Goal: Task Accomplishment & Management: Use online tool/utility

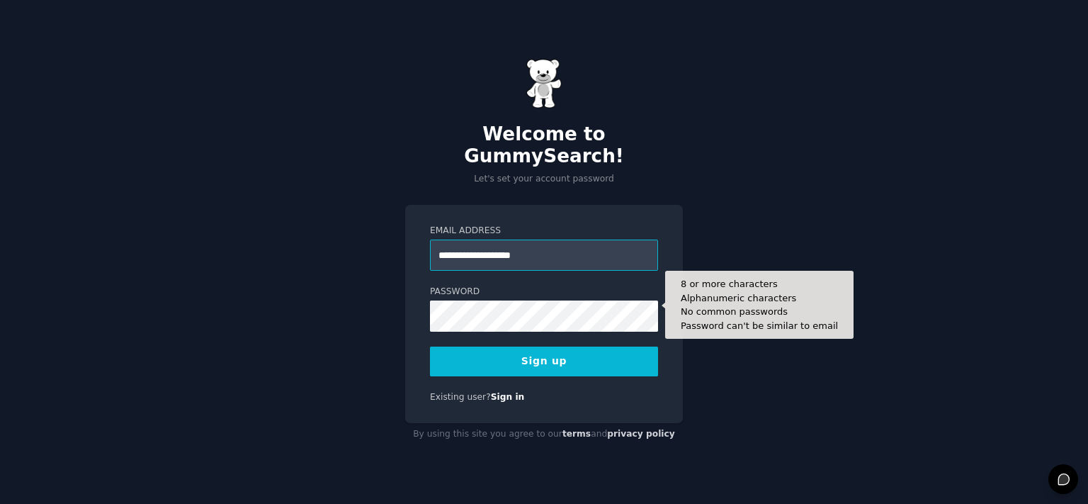
type input "**********"
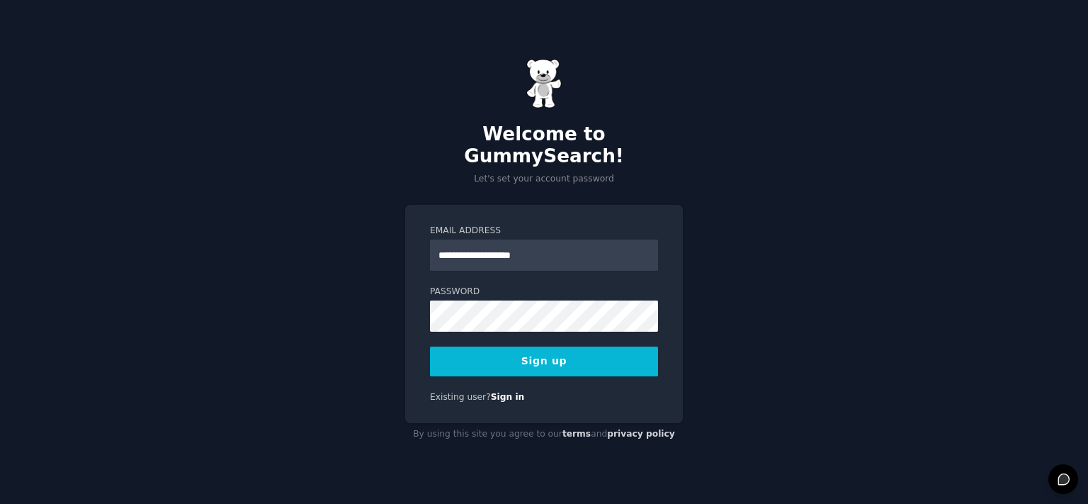
click at [532, 346] on button "Sign up" at bounding box center [544, 361] width 228 height 30
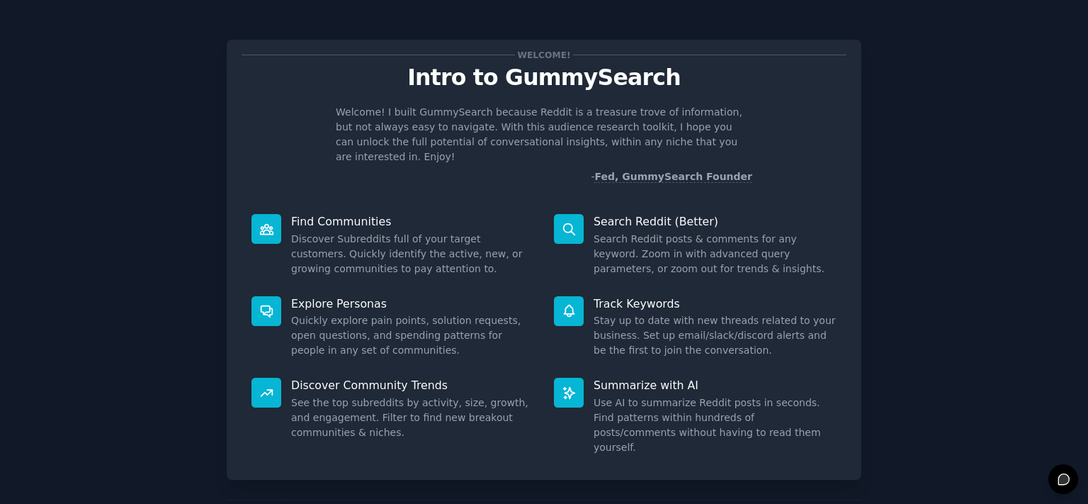
scroll to position [50, 0]
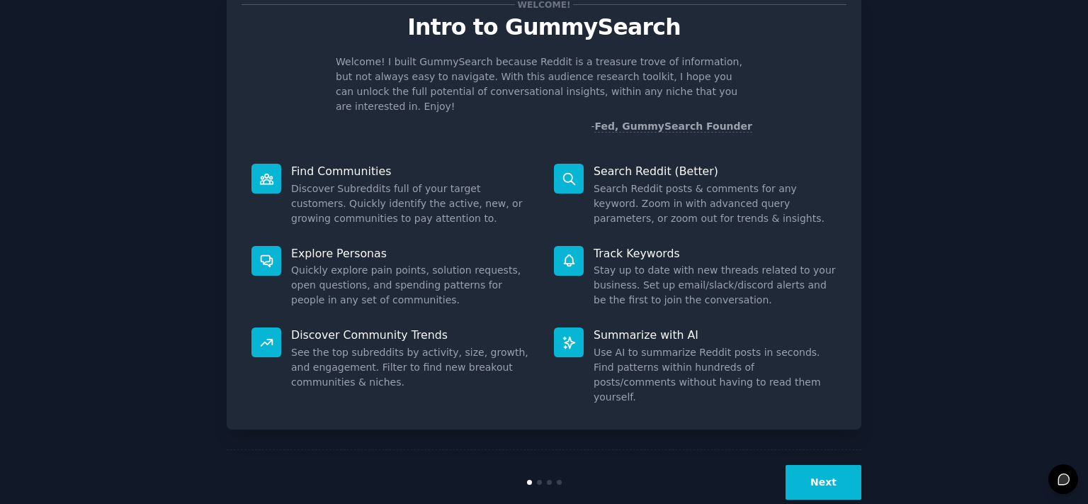
click at [808, 465] on button "Next" at bounding box center [824, 482] width 76 height 35
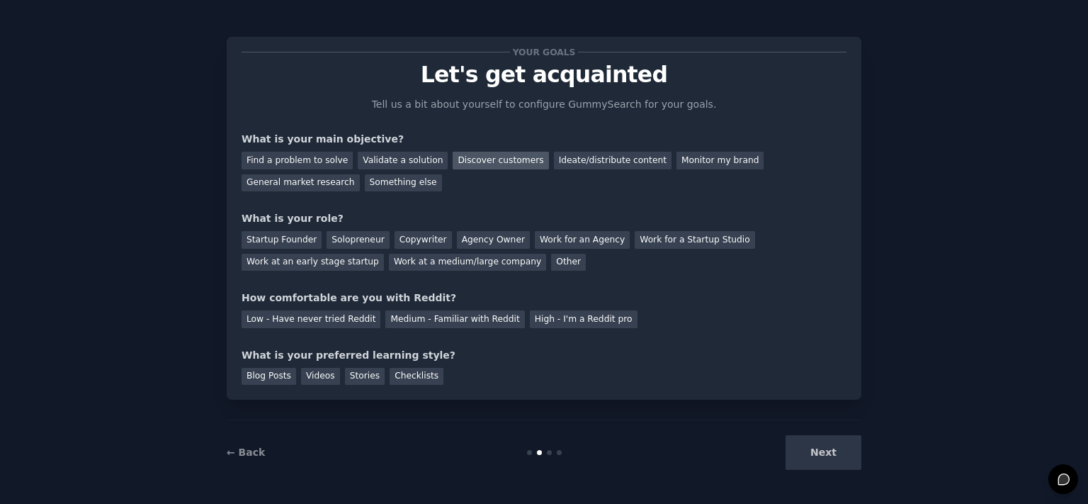
click at [480, 162] on div "Discover customers" at bounding box center [501, 161] width 96 height 18
click at [345, 248] on div "Startup Founder Solopreneur Copywriter Agency Owner Work for an Agency Work for…" at bounding box center [544, 248] width 605 height 45
click at [349, 242] on div "Solopreneur" at bounding box center [358, 240] width 62 height 18
click at [477, 319] on div "Medium - Familiar with Reddit" at bounding box center [454, 319] width 139 height 18
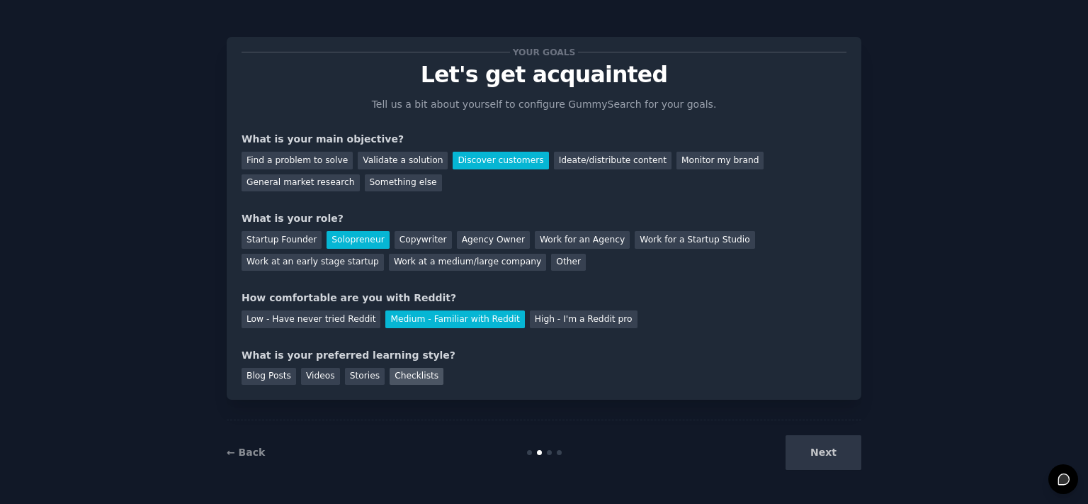
click at [417, 372] on div "Checklists" at bounding box center [417, 377] width 54 height 18
click at [800, 444] on button "Next" at bounding box center [824, 452] width 76 height 35
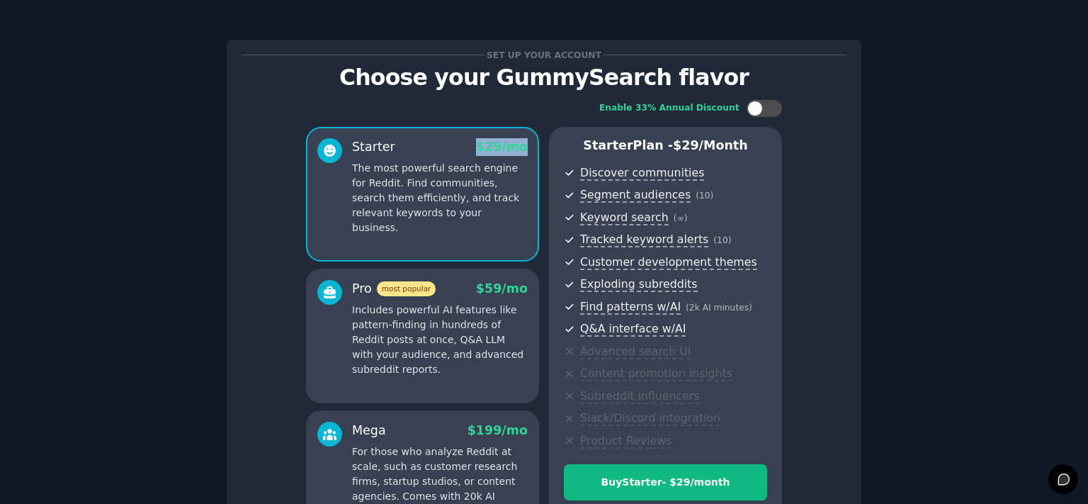
drag, startPoint x: 467, startPoint y: 137, endPoint x: 529, endPoint y: 152, distance: 64.1
click at [529, 152] on div "Starter $ 29 /mo The most powerful search engine for Reddit. Find communities, …" at bounding box center [422, 194] width 233 height 135
copy span "$ 29 /mo"
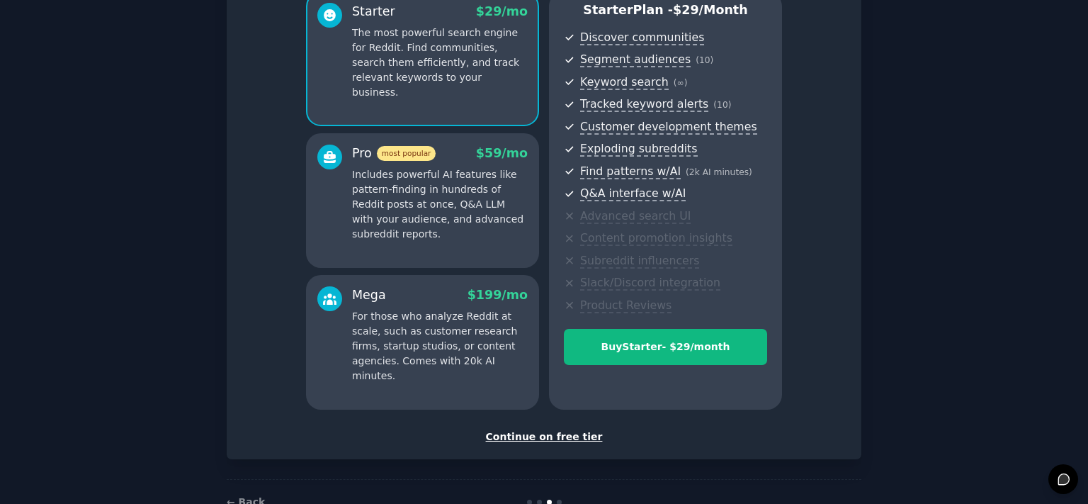
click at [541, 435] on div "Continue on free tier" at bounding box center [544, 436] width 605 height 15
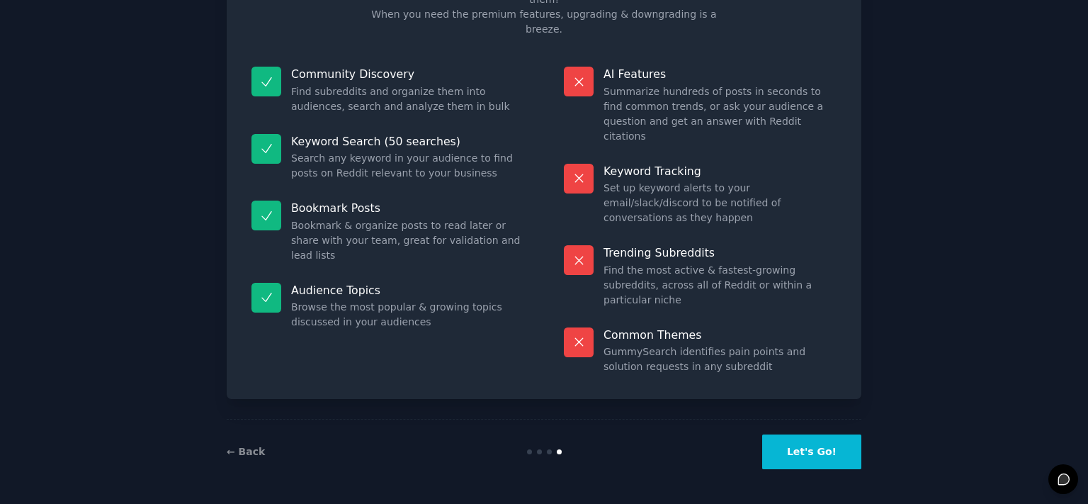
scroll to position [47, 0]
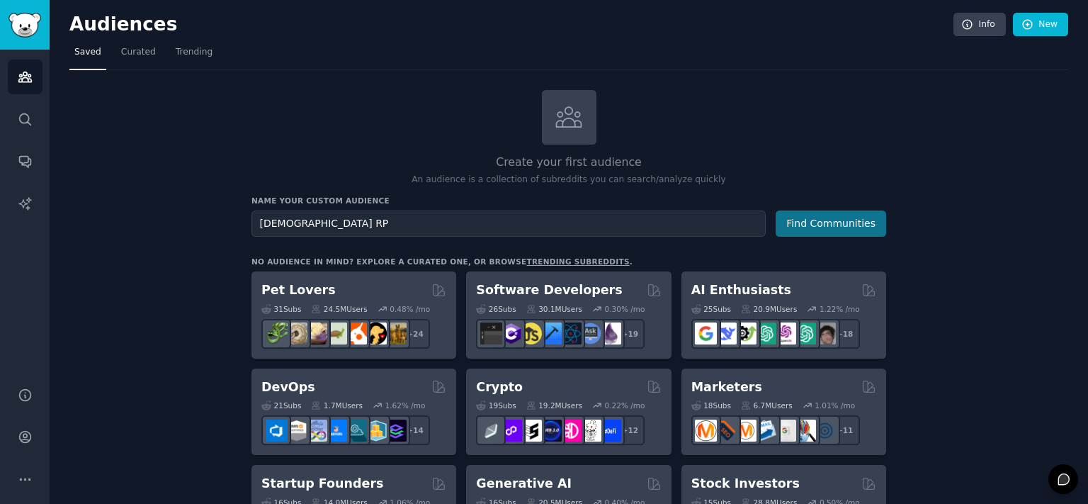
type input "[DEMOGRAPHIC_DATA] RP"
click at [853, 220] on button "Find Communities" at bounding box center [831, 223] width 111 height 26
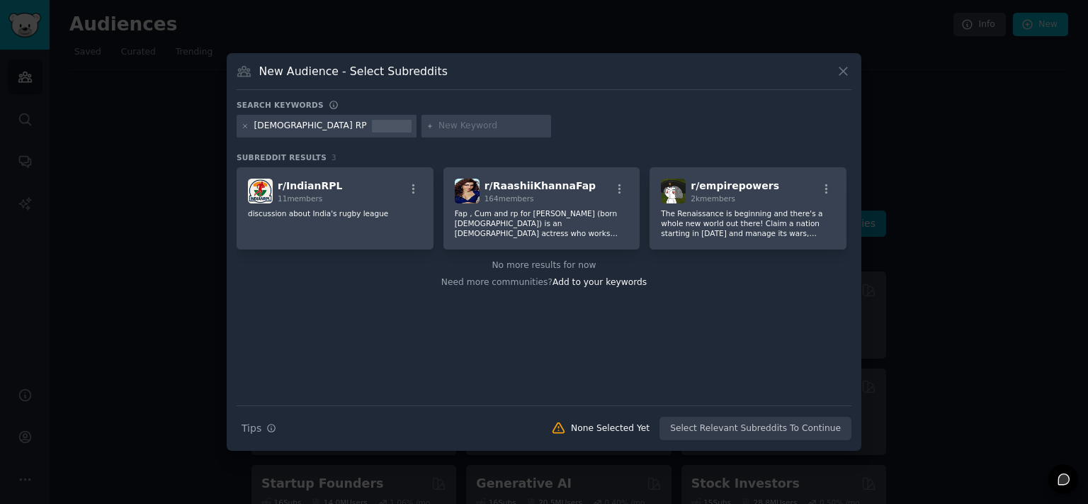
click at [439, 131] on input "text" at bounding box center [493, 126] width 108 height 13
type input "Indianroleplay"
click at [375, 127] on icon at bounding box center [379, 127] width 8 height 8
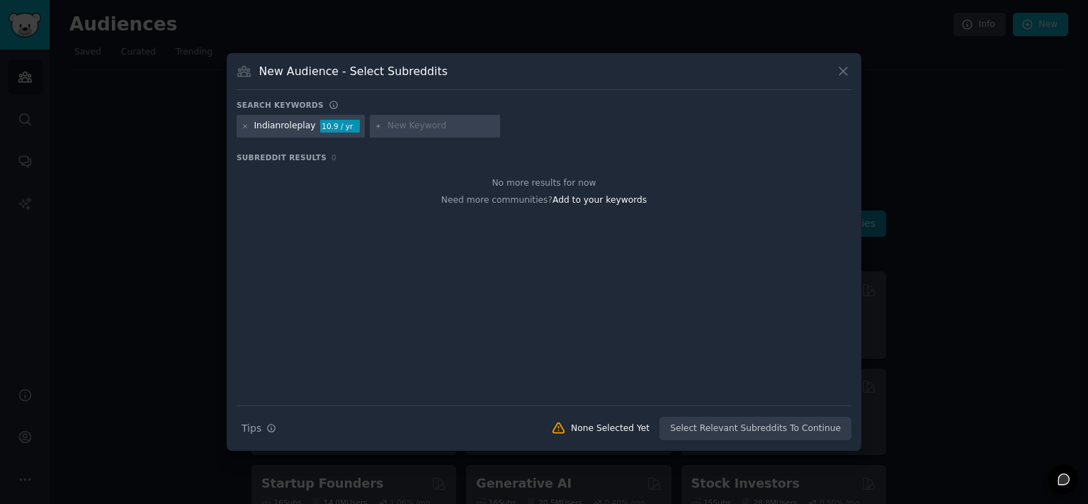
click at [339, 127] on div "10.9 / yr" at bounding box center [340, 126] width 40 height 13
click at [324, 127] on div "10.9 / yr" at bounding box center [340, 126] width 40 height 13
click at [377, 127] on icon at bounding box center [379, 126] width 4 height 4
click at [746, 438] on div "Search Tips Tips None Selected Yet Select Relevant Subreddits To Continue" at bounding box center [544, 422] width 615 height 35
click at [409, 128] on input "text" at bounding box center [441, 126] width 108 height 13
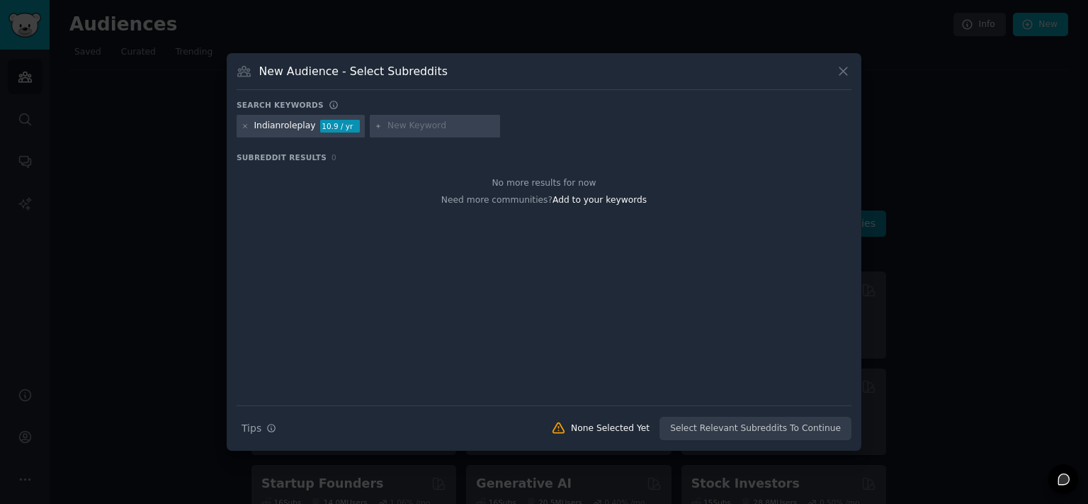
paste input "r/IndianRoleplayChat"
type input "r/IndianRoleplayChat"
paste input "r/Indian_RP"
type input "r/Indian_RP"
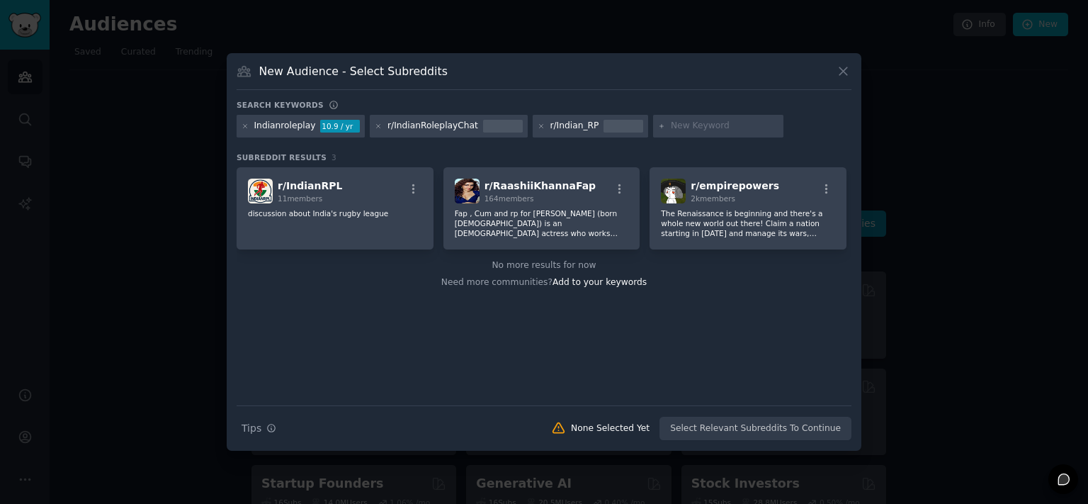
click at [298, 135] on div "Indianroleplay 10.9 / yr" at bounding box center [301, 126] width 128 height 23
click at [288, 130] on div "Indianroleplay" at bounding box center [285, 126] width 62 height 13
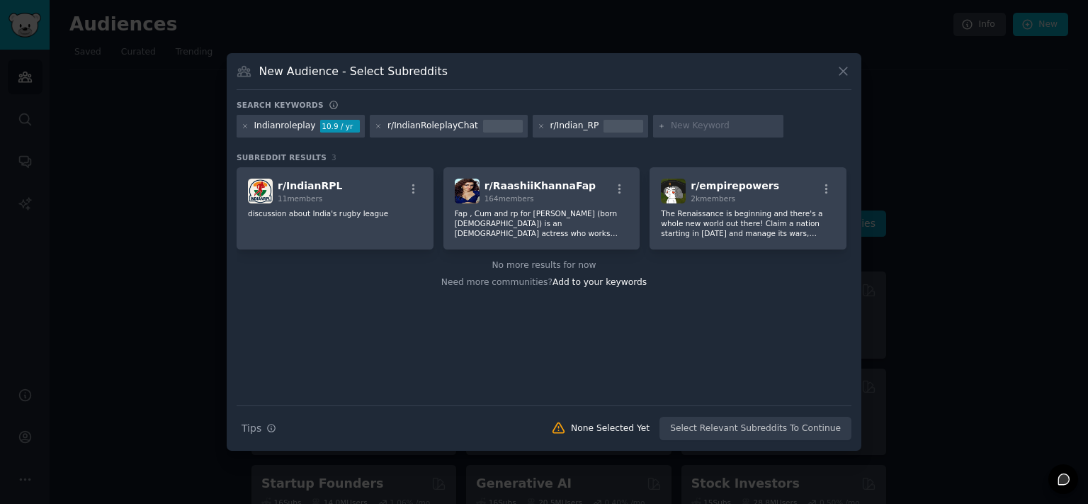
click at [288, 130] on div "Indianroleplay" at bounding box center [285, 126] width 62 height 13
click at [246, 123] on icon at bounding box center [246, 127] width 8 height 8
click at [595, 132] on div at bounding box center [585, 126] width 130 height 23
click at [577, 125] on input "text" at bounding box center [591, 126] width 108 height 13
type input "r/Indianroleplay"
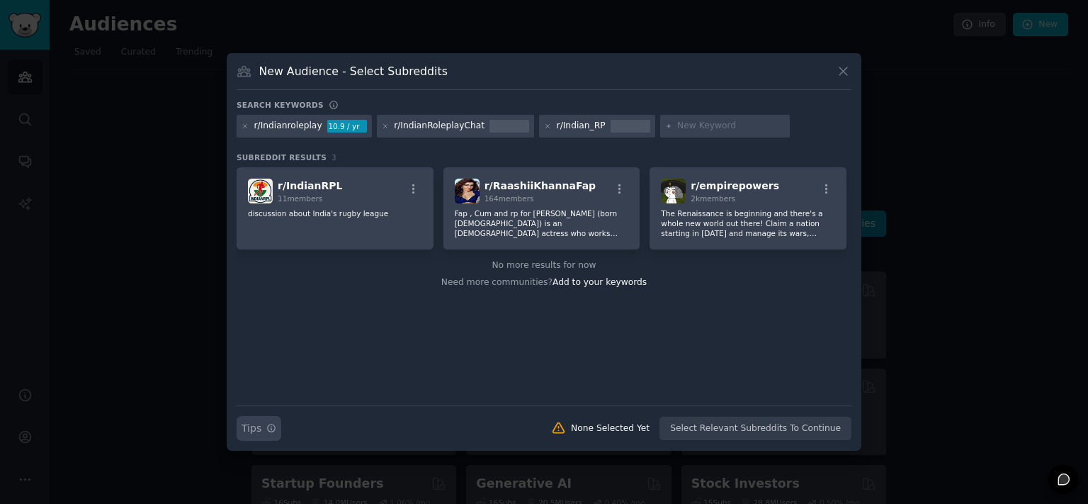
click at [266, 430] on icon "button" at bounding box center [271, 428] width 10 height 10
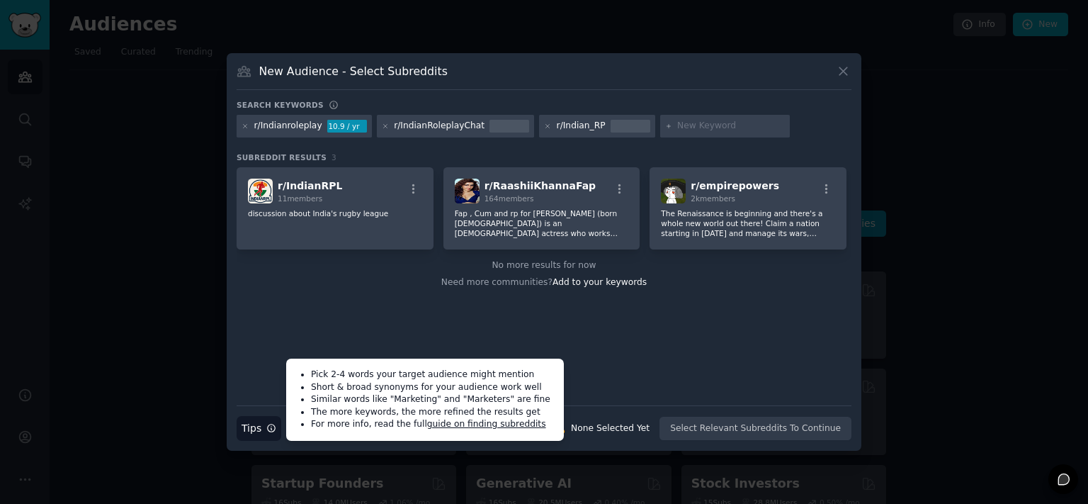
click at [833, 79] on div "New Audience - Select Subreddits" at bounding box center [544, 76] width 615 height 27
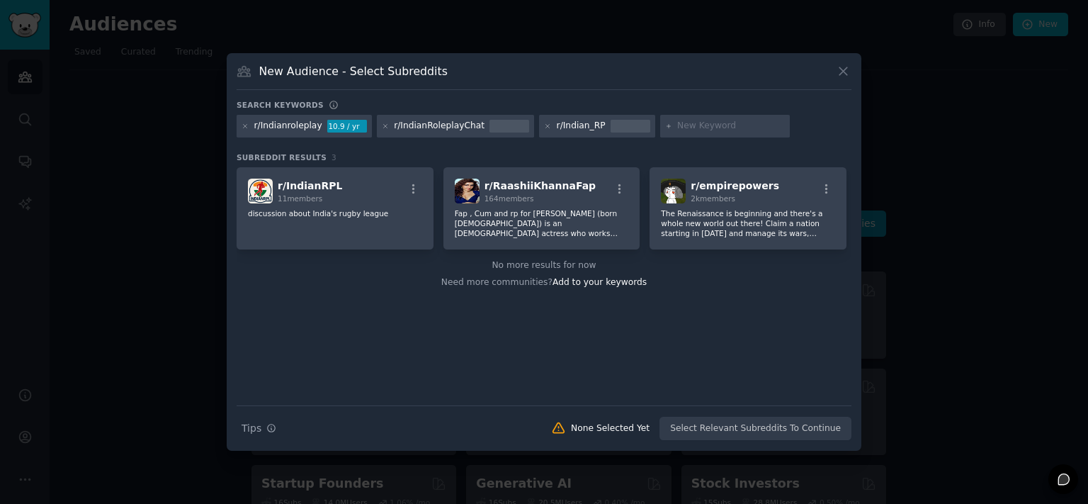
click at [834, 78] on div "New Audience - Select Subreddits" at bounding box center [544, 76] width 615 height 27
click at [840, 74] on icon at bounding box center [843, 71] width 15 height 15
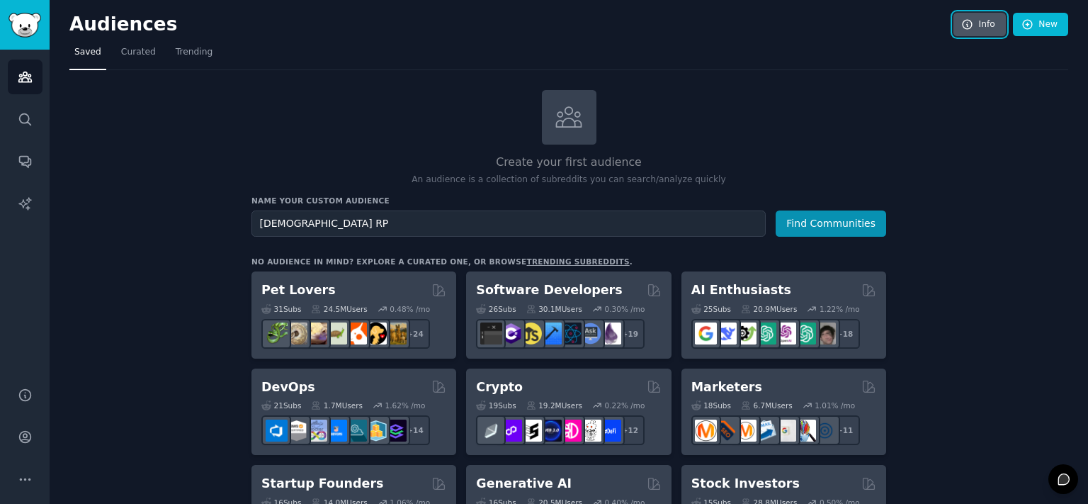
click at [954, 24] on link "Info" at bounding box center [980, 25] width 52 height 24
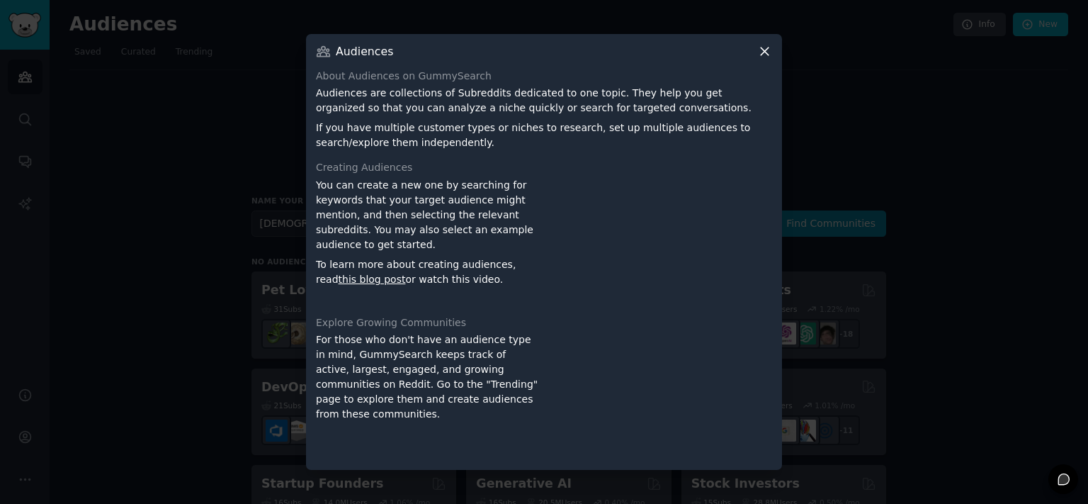
click at [759, 55] on icon at bounding box center [764, 51] width 15 height 15
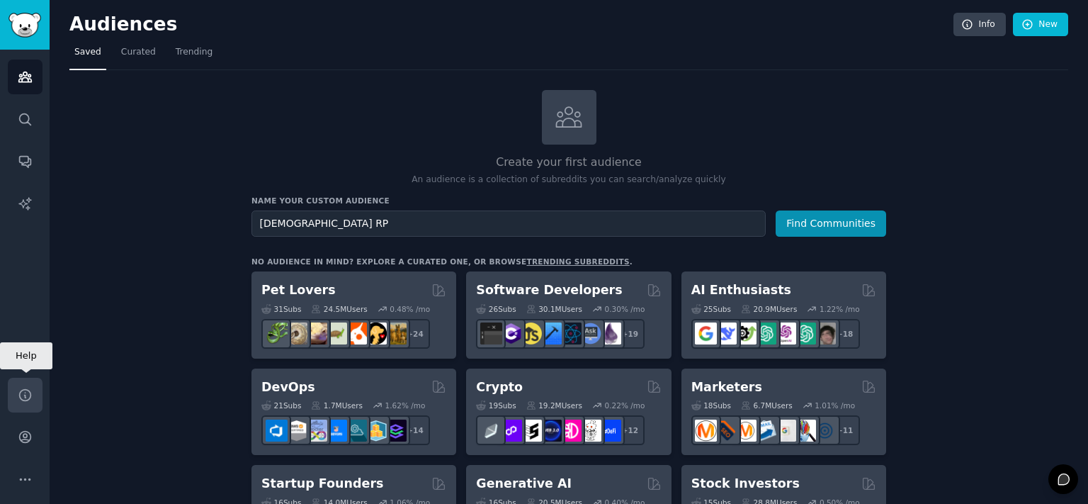
click at [27, 383] on link "Help" at bounding box center [25, 395] width 35 height 35
click at [31, 485] on icon "Sidebar" at bounding box center [25, 479] width 15 height 15
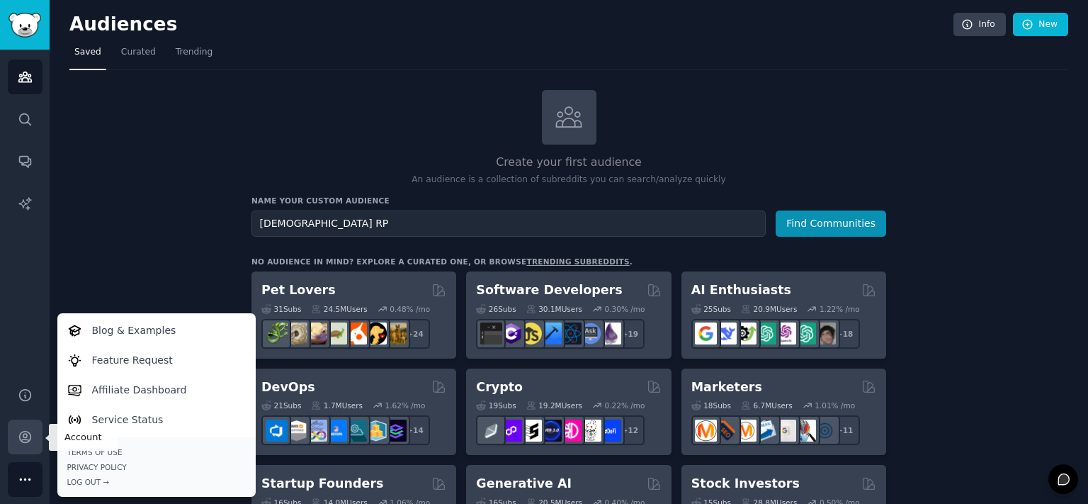
click at [16, 444] on link "Account" at bounding box center [25, 436] width 35 height 35
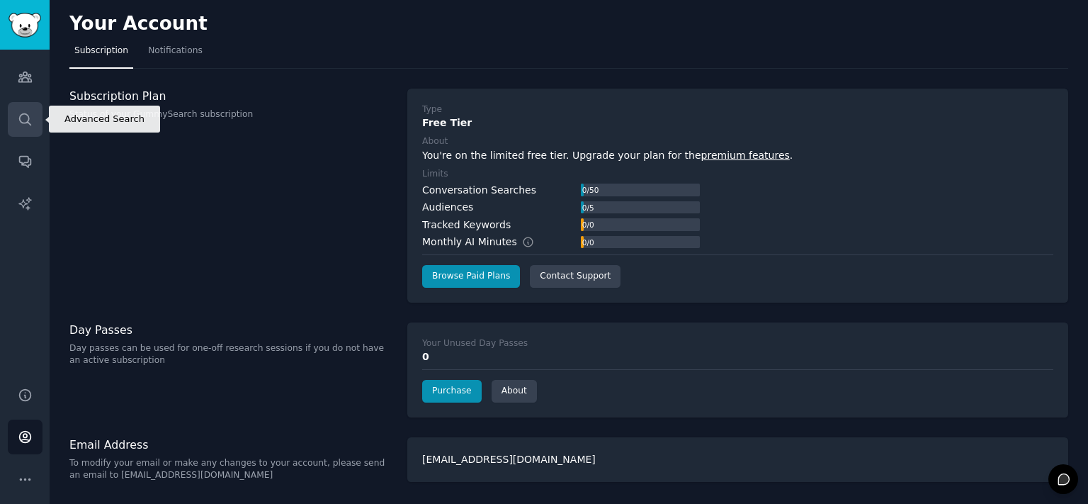
click at [13, 115] on link "Search" at bounding box center [25, 119] width 35 height 35
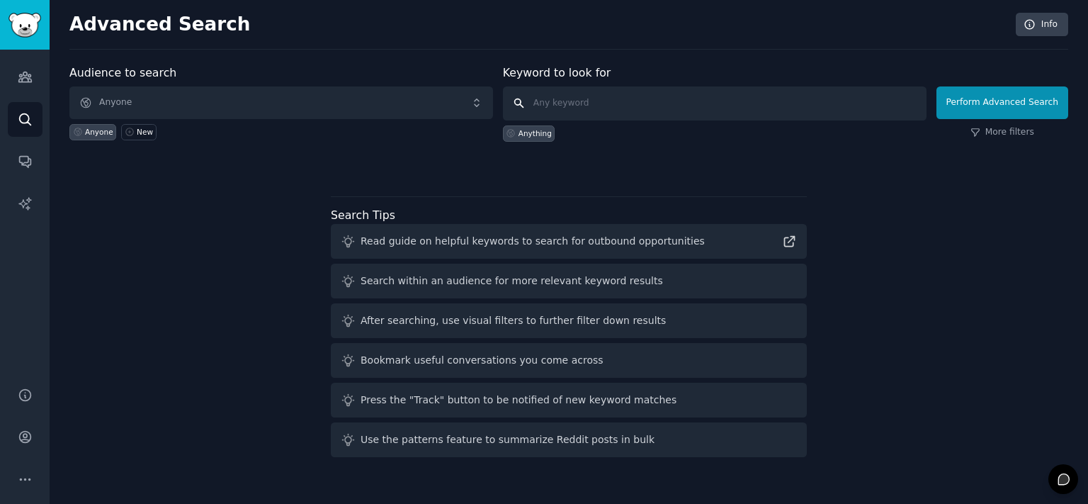
click at [661, 94] on input "text" at bounding box center [715, 103] width 424 height 34
type input "Indianroleplay"
click button "Perform Advanced Search" at bounding box center [1003, 102] width 132 height 33
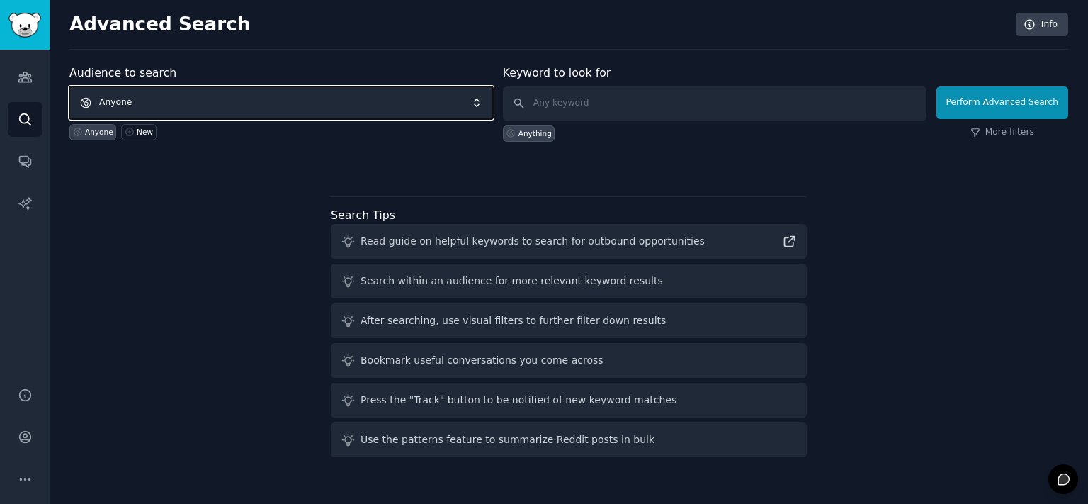
click at [185, 102] on span "Anyone" at bounding box center [281, 102] width 424 height 33
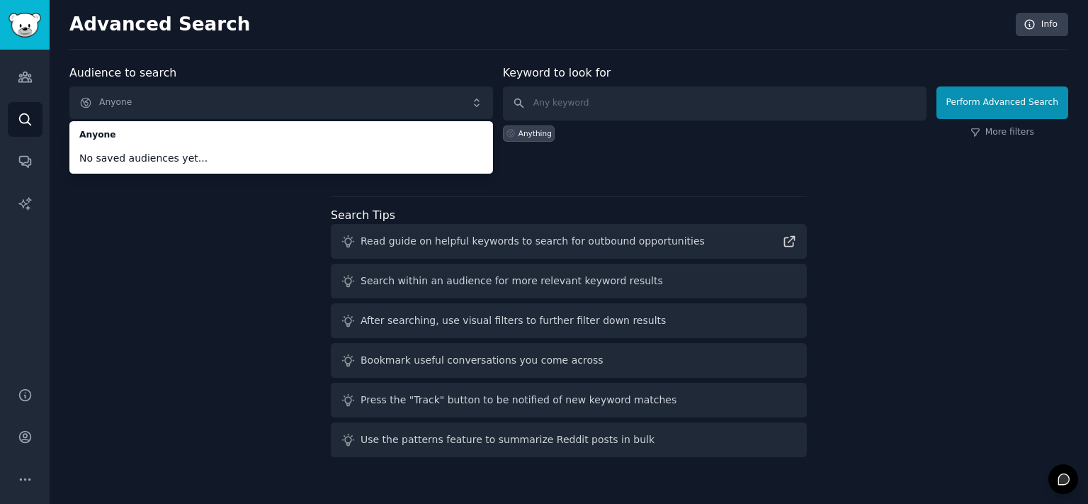
click at [175, 279] on div "Audience to search Anyone Anyone No saved audiences yet... Anyone New Keyword t…" at bounding box center [568, 263] width 999 height 398
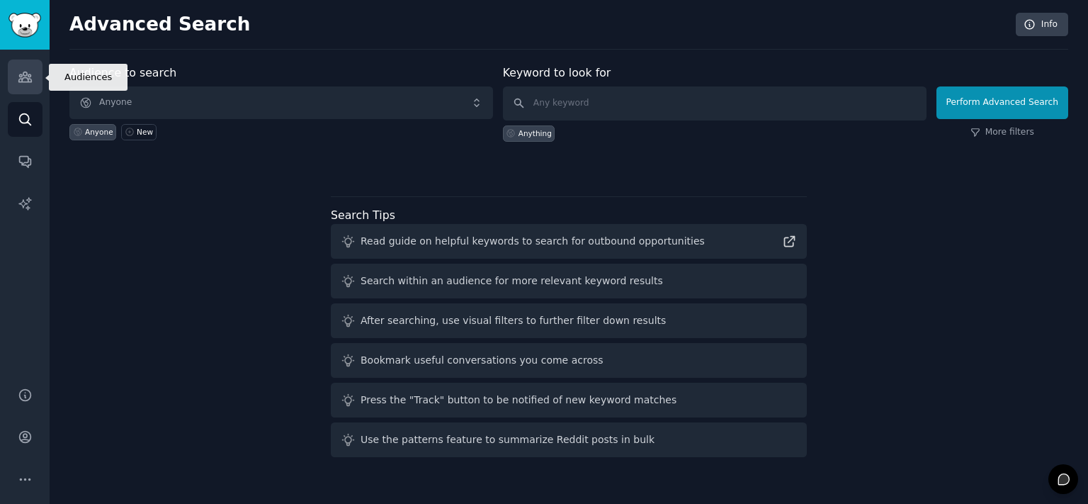
click at [35, 72] on link "Audiences" at bounding box center [25, 77] width 35 height 35
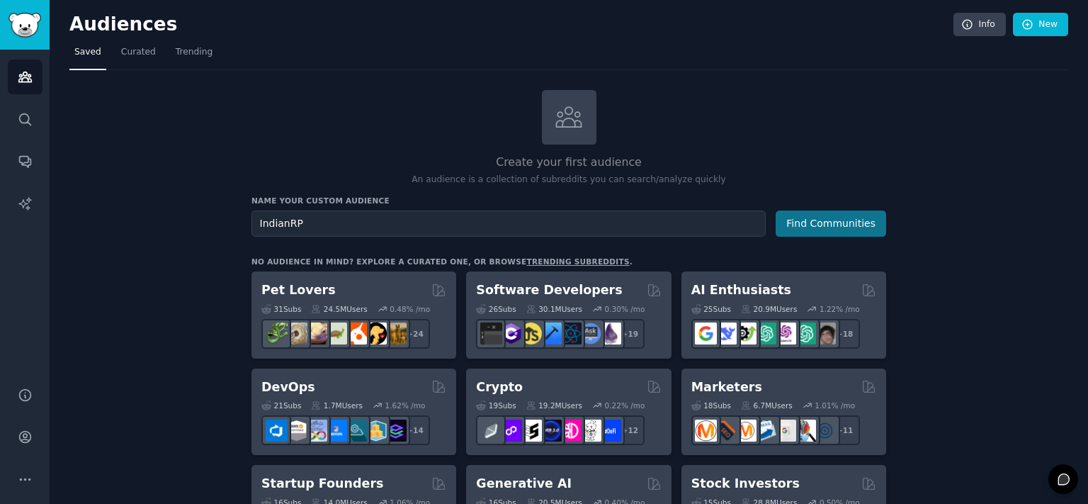
type input "IndianRP"
click at [795, 217] on button "Find Communities" at bounding box center [831, 223] width 111 height 26
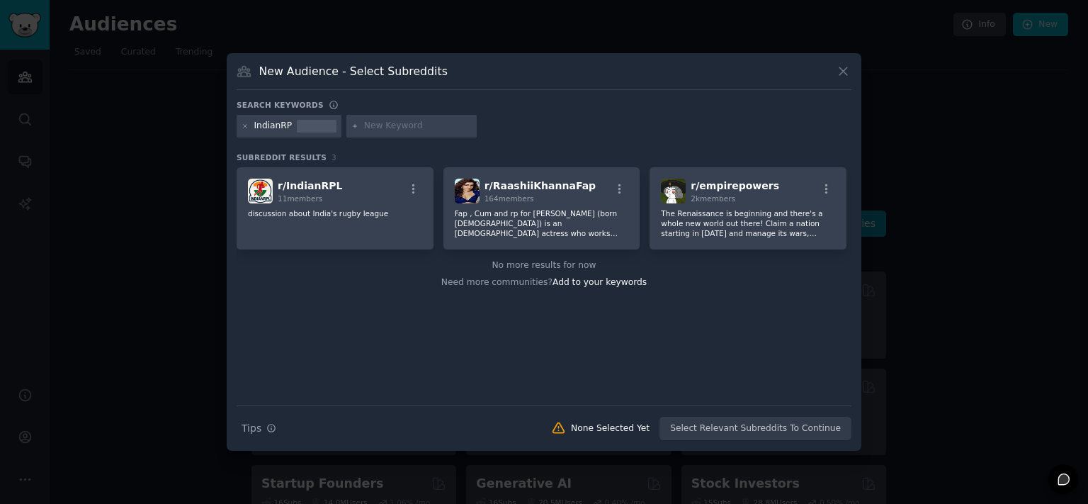
click at [387, 138] on div "IndianRP" at bounding box center [544, 129] width 615 height 28
click at [392, 120] on input "text" at bounding box center [418, 126] width 108 height 13
type input "r/desiadultfusion"
type input "r/HOT_RP_India"
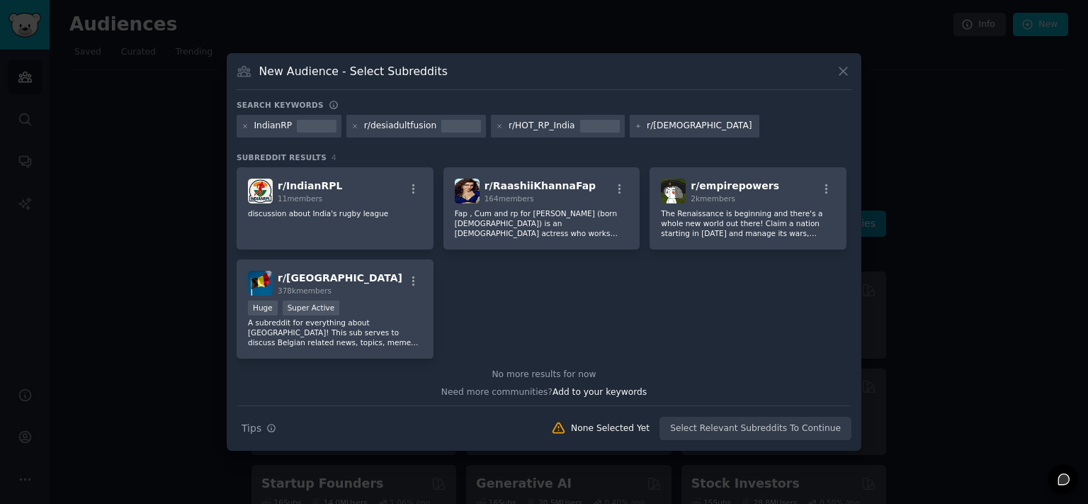
type input "r/[DEMOGRAPHIC_DATA]"
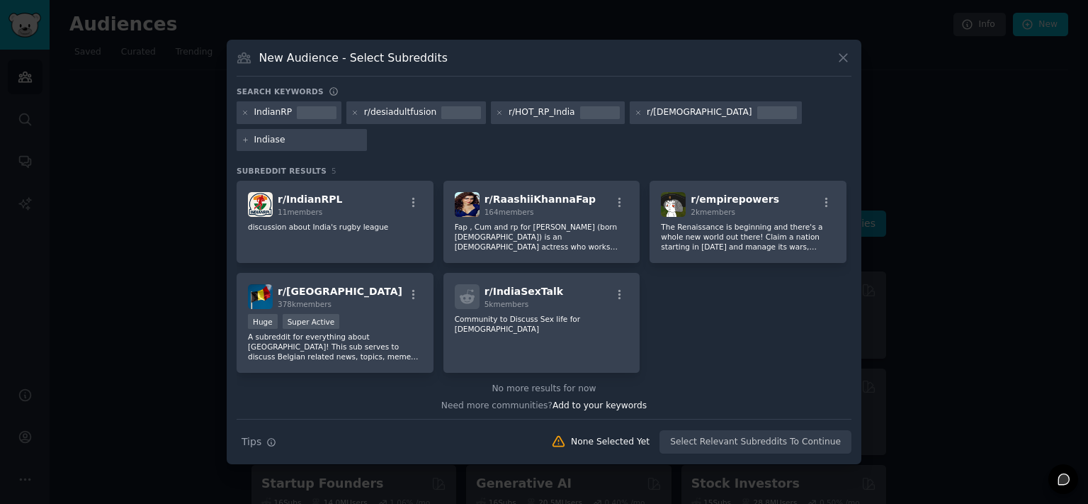
type input "Indiasex"
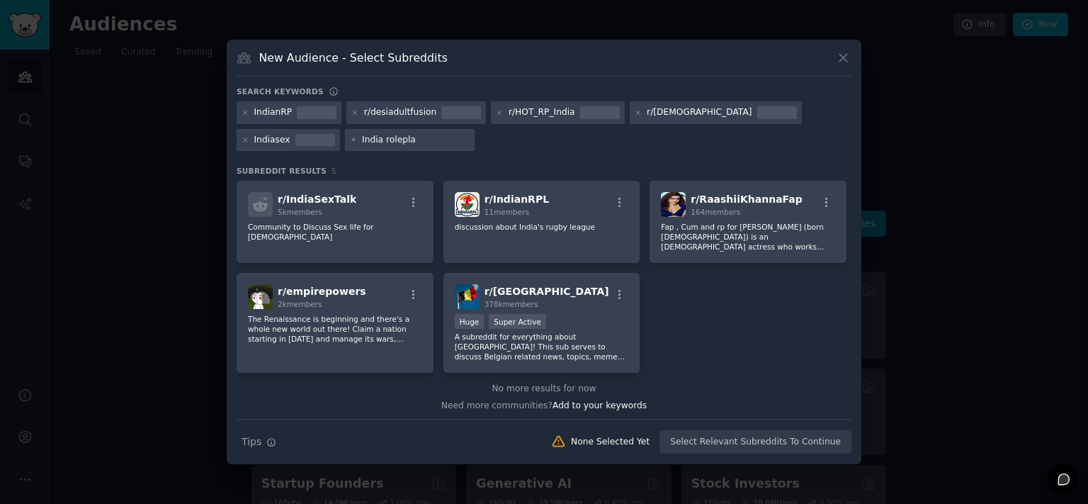
type input "India roleplay"
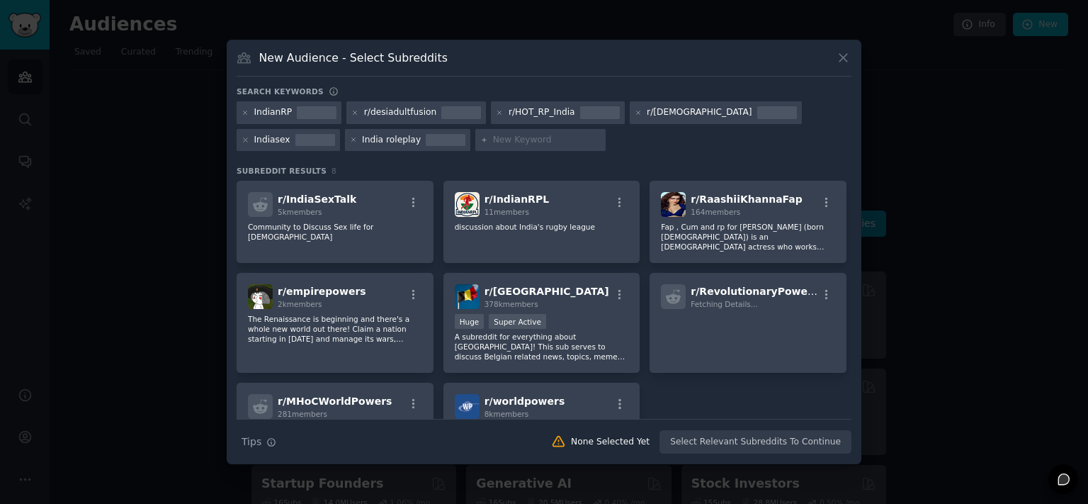
type input "n"
type input "india confessions"
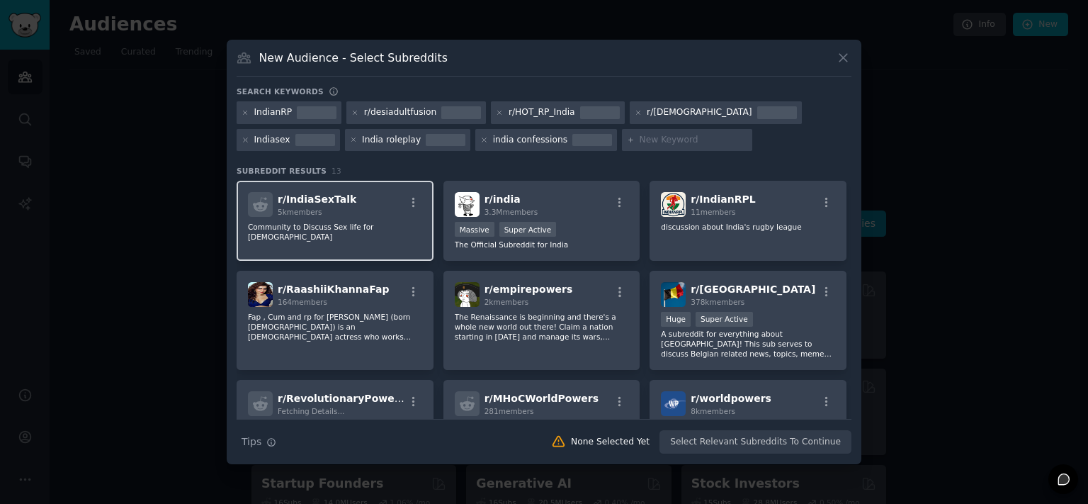
click at [411, 194] on div "r/ IndiaSexTalk 5k members" at bounding box center [335, 204] width 174 height 25
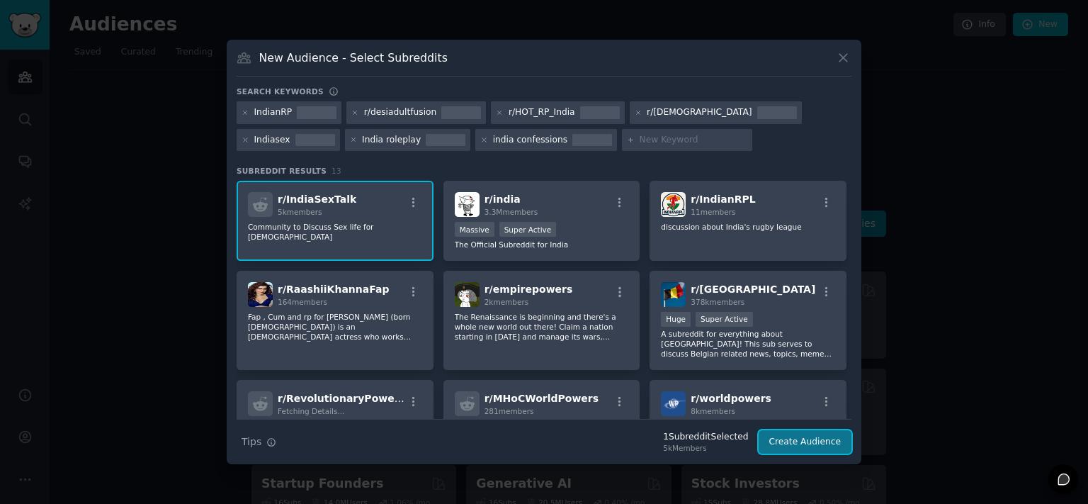
click at [798, 446] on button "Create Audience" at bounding box center [806, 442] width 94 height 24
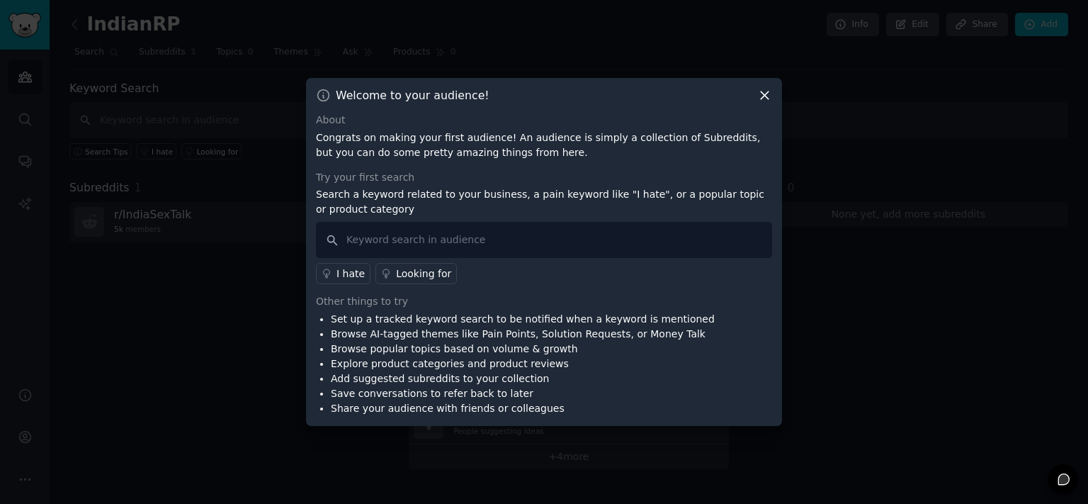
click at [760, 101] on icon at bounding box center [764, 95] width 15 height 15
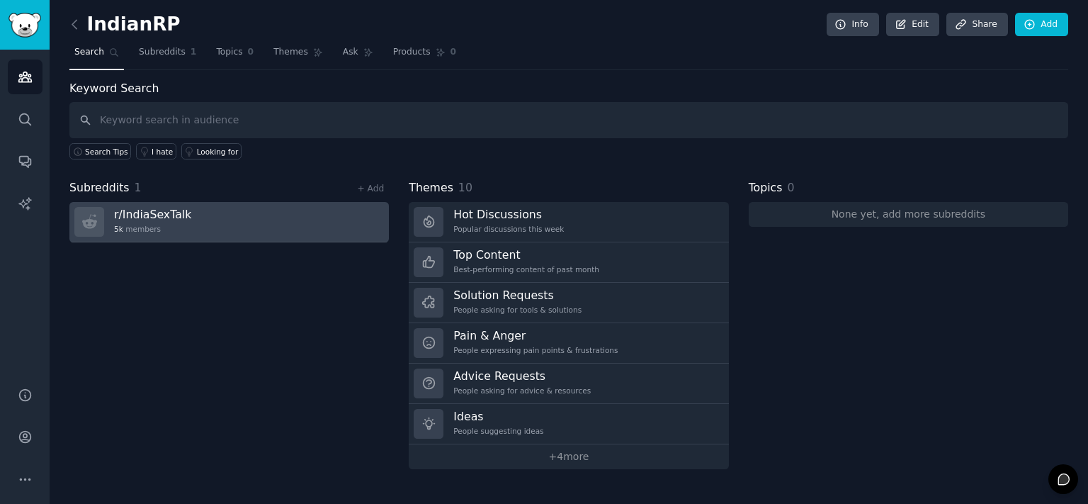
click at [292, 222] on link "r/ IndiaSexTalk 5k members" at bounding box center [228, 222] width 319 height 40
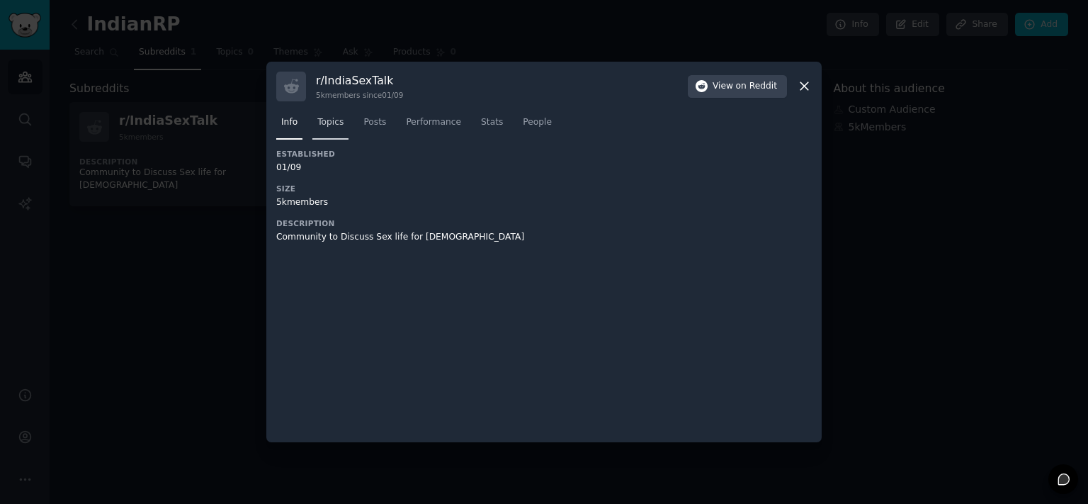
click at [333, 117] on span "Topics" at bounding box center [330, 122] width 26 height 13
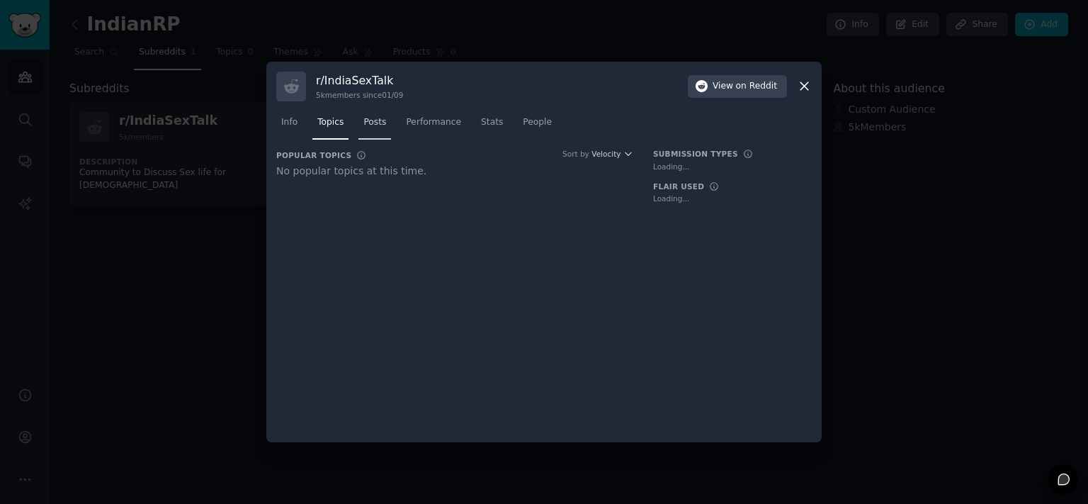
click at [365, 123] on span "Posts" at bounding box center [374, 122] width 23 height 13
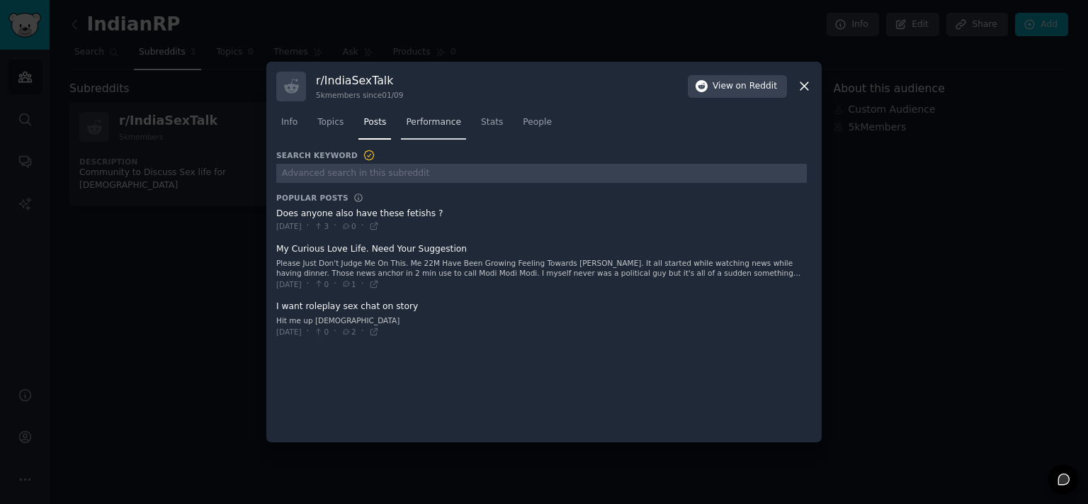
click at [412, 125] on span "Performance" at bounding box center [433, 122] width 55 height 13
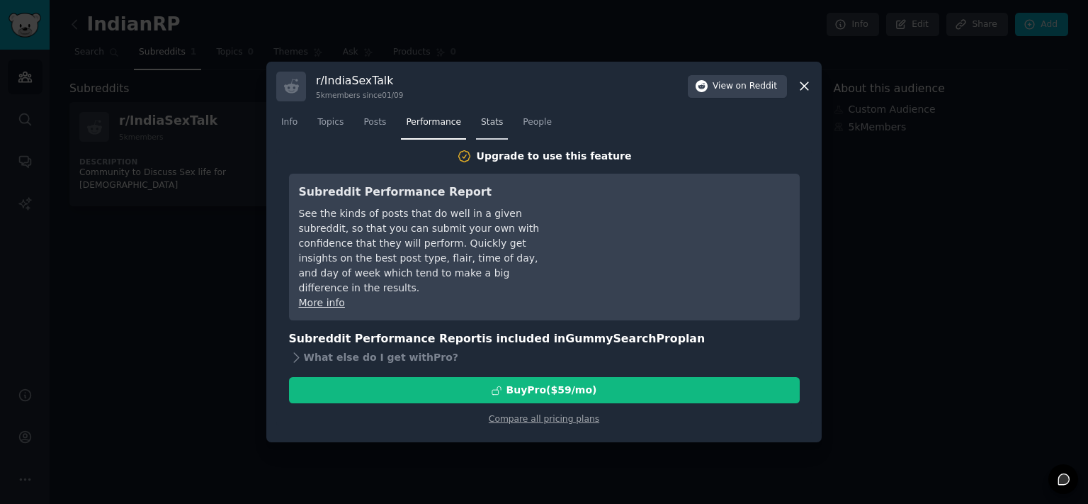
click at [481, 121] on span "Stats" at bounding box center [492, 122] width 22 height 13
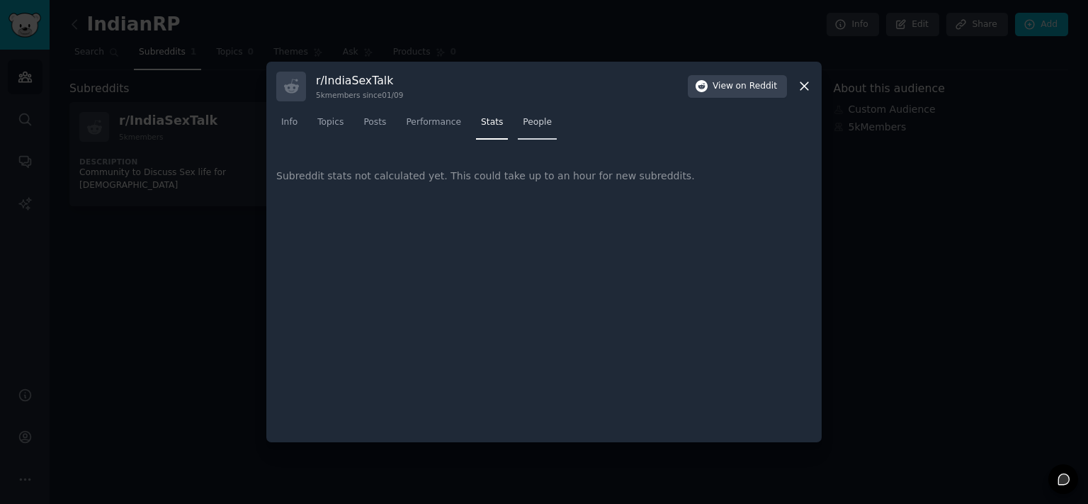
click at [523, 118] on span "People" at bounding box center [537, 122] width 29 height 13
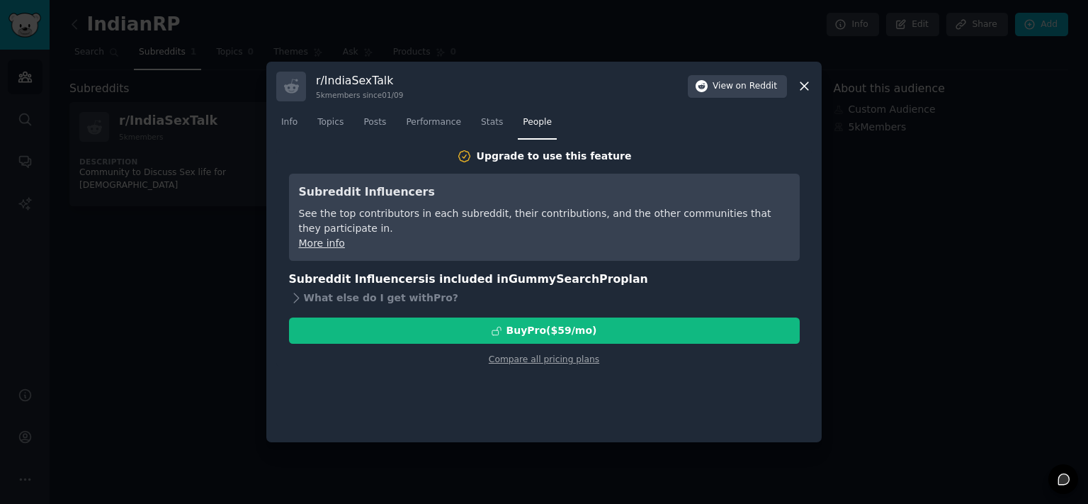
click at [810, 89] on icon at bounding box center [804, 86] width 15 height 15
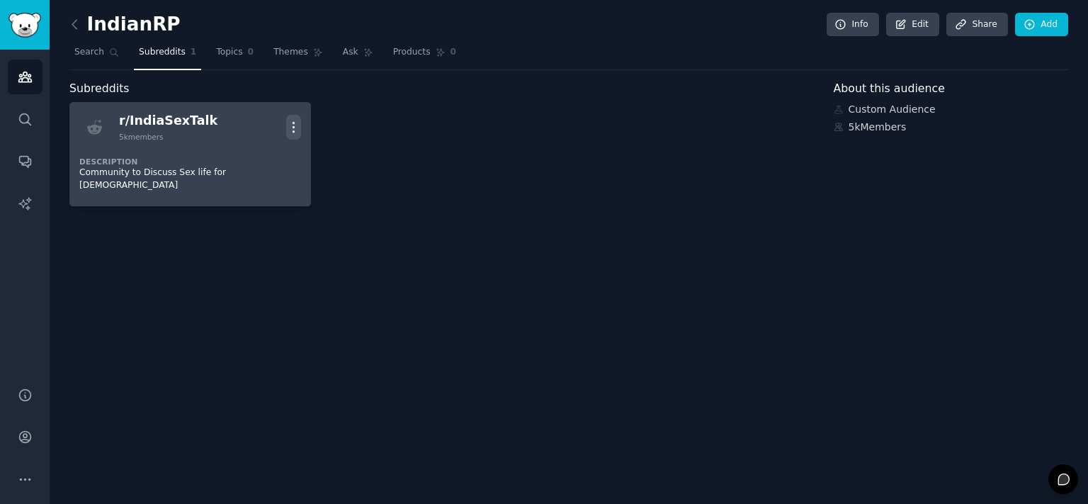
click at [286, 130] on icon "button" at bounding box center [293, 127] width 15 height 15
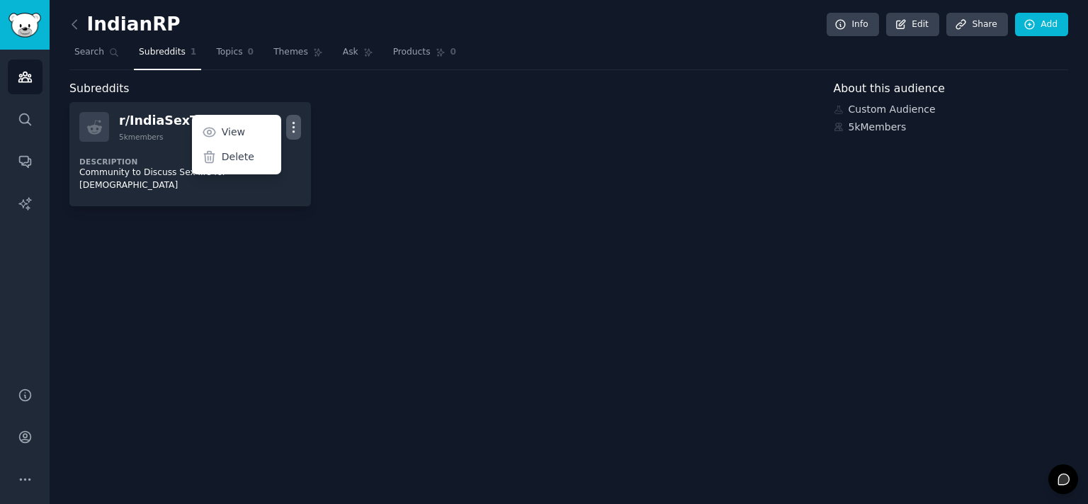
click at [400, 123] on div "r/ IndiaSexTalk 5k members More View Delete Description Community to Discuss Se…" at bounding box center [441, 154] width 745 height 104
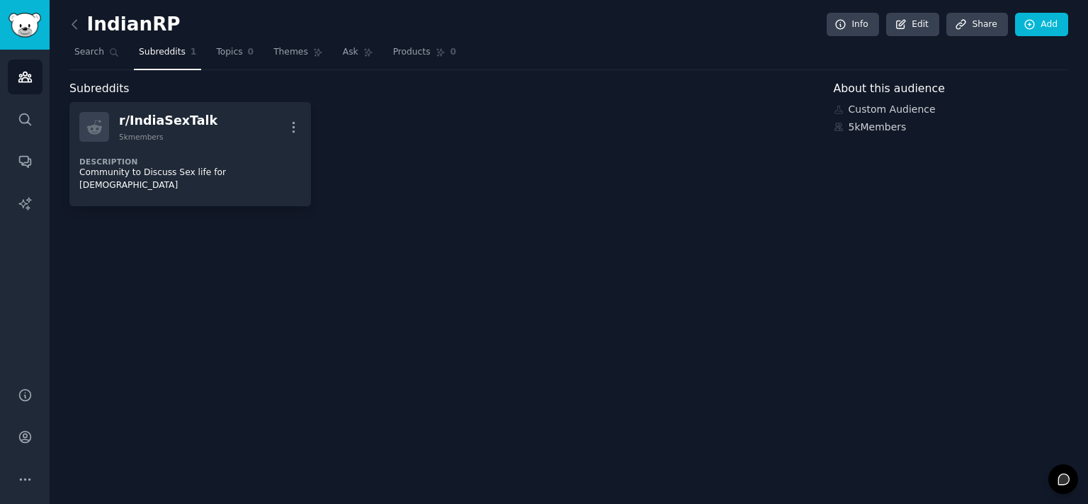
click at [400, 123] on div "r/ IndiaSexTalk 5k members More View Delete Description Community to Discuss Se…" at bounding box center [441, 154] width 745 height 104
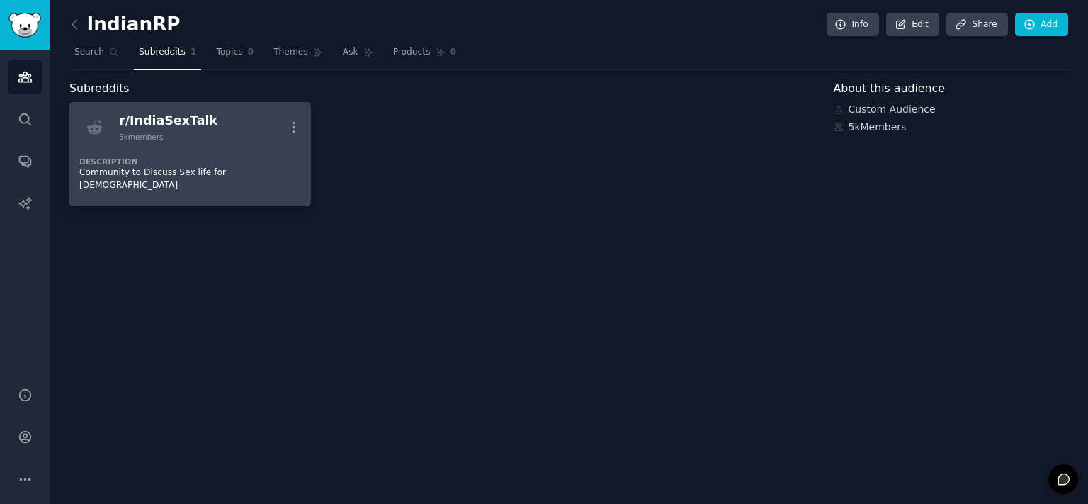
click at [260, 137] on div "r/ IndiaSexTalk 5k members More" at bounding box center [190, 127] width 222 height 30
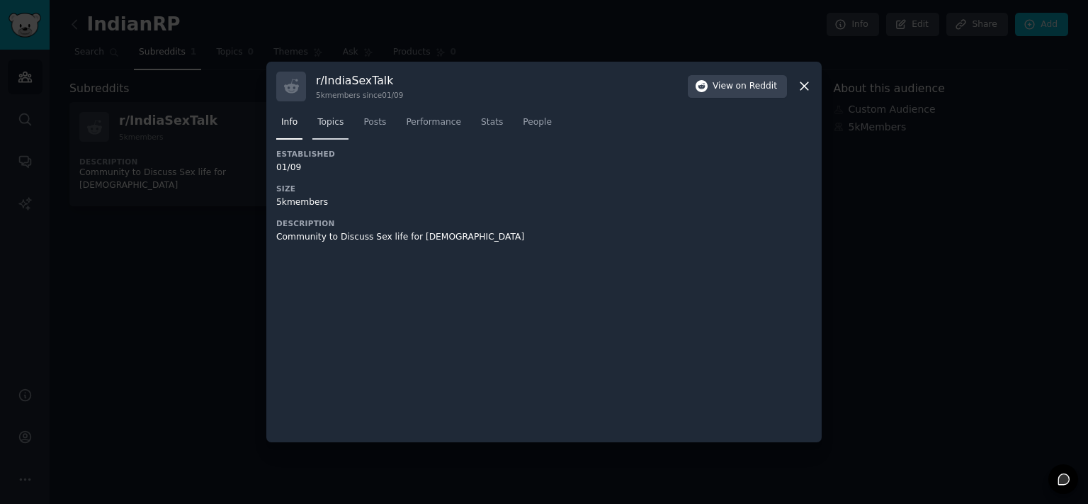
click at [327, 123] on span "Topics" at bounding box center [330, 122] width 26 height 13
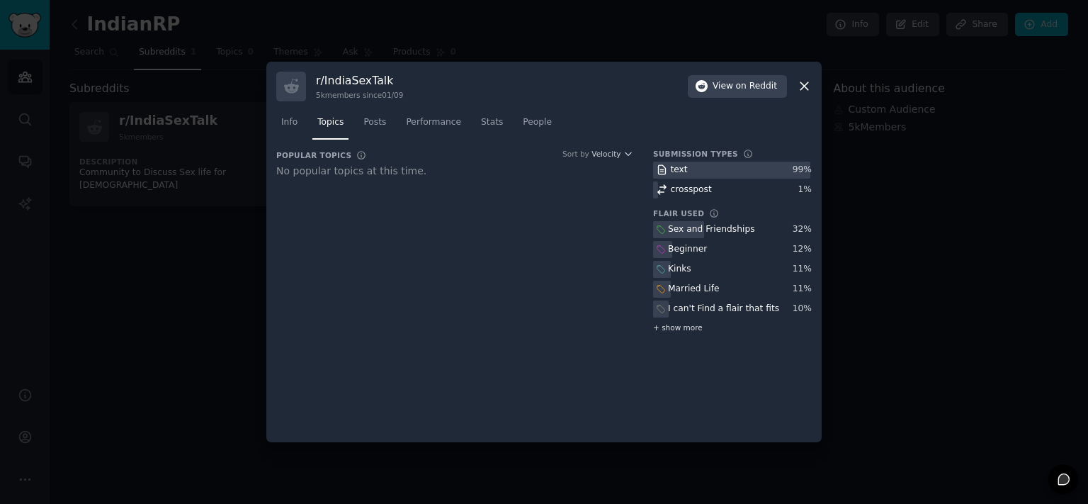
click at [695, 333] on div "+ show more" at bounding box center [732, 327] width 159 height 15
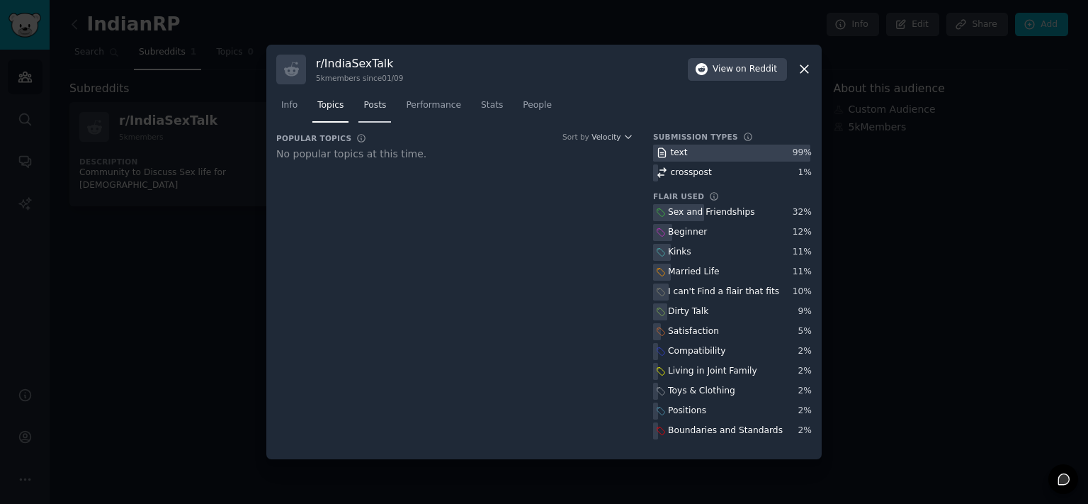
click at [370, 108] on span "Posts" at bounding box center [374, 105] width 23 height 13
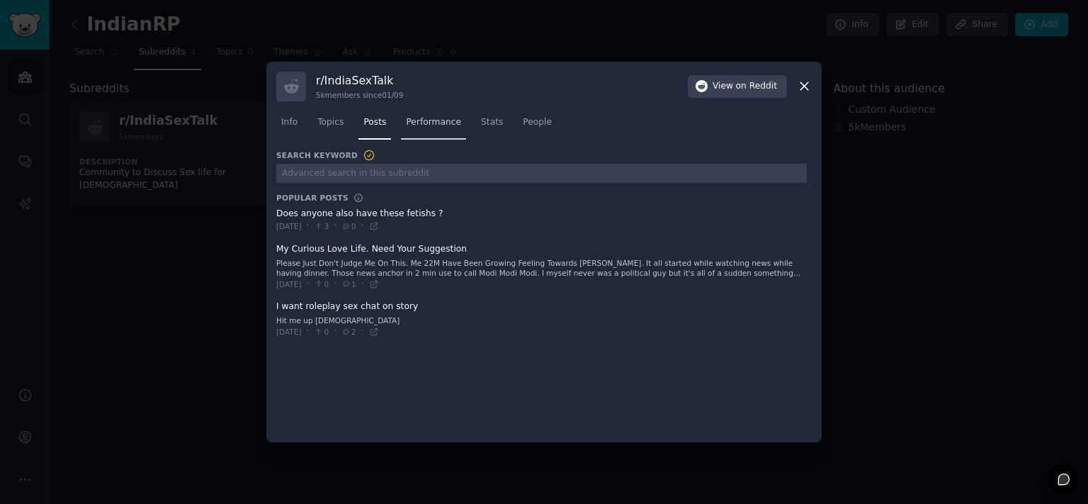
click at [418, 113] on link "Performance" at bounding box center [433, 125] width 65 height 29
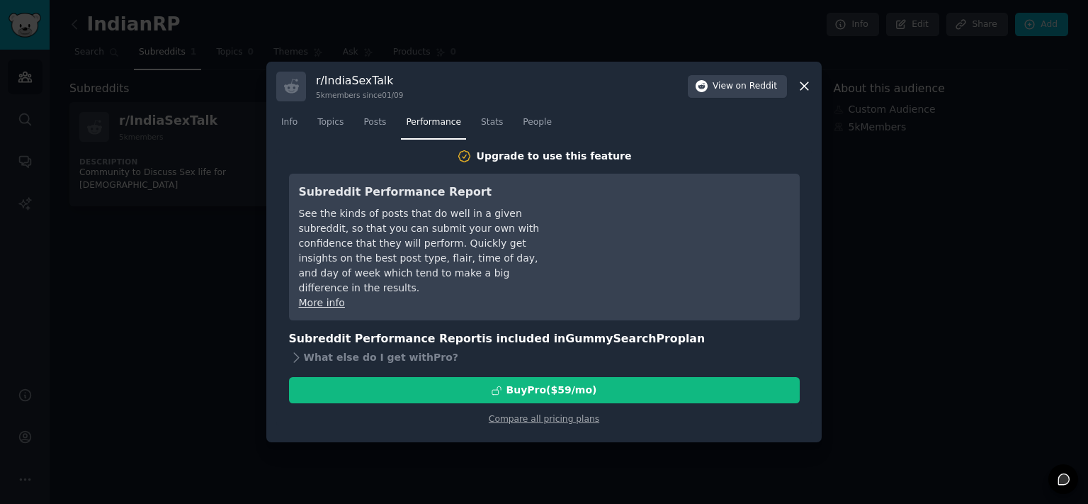
click at [476, 109] on div "Info Topics Posts Performance Stats People" at bounding box center [544, 125] width 536 height 48
click at [480, 130] on link "Stats" at bounding box center [492, 125] width 32 height 29
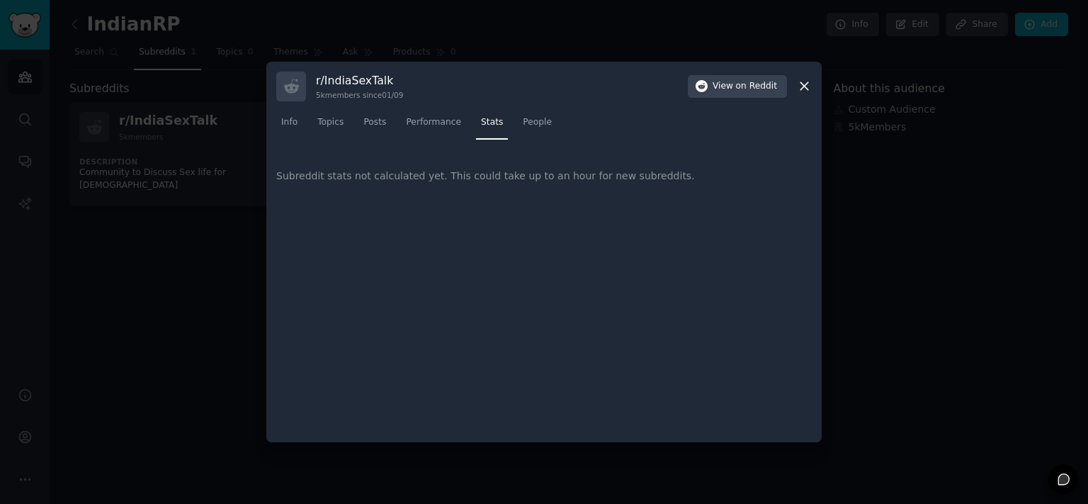
click at [500, 130] on nav "Info Topics Posts Performance Stats People" at bounding box center [544, 125] width 536 height 29
click at [518, 130] on link "People" at bounding box center [537, 125] width 39 height 29
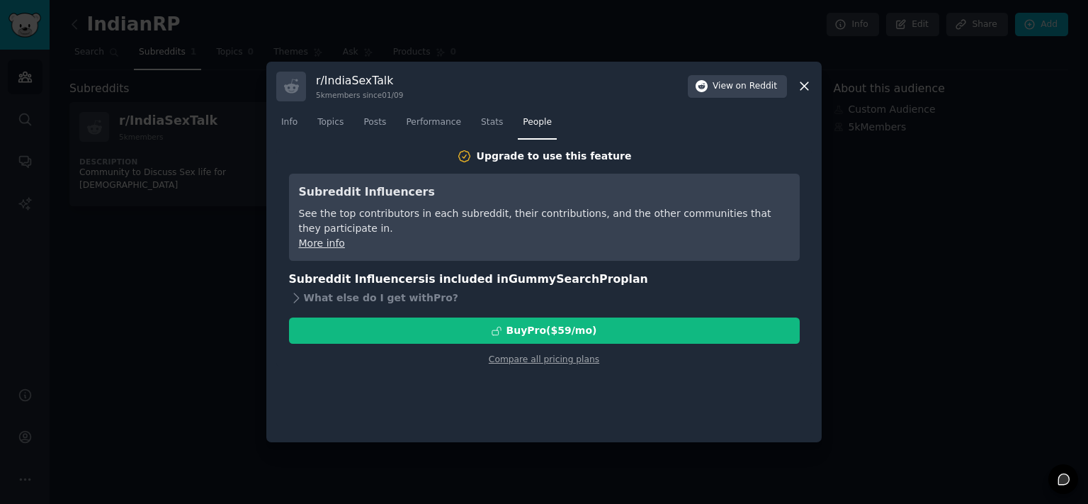
click at [346, 127] on nav "Info Topics Posts Performance Stats People" at bounding box center [544, 125] width 536 height 29
click at [324, 124] on span "Topics" at bounding box center [330, 122] width 26 height 13
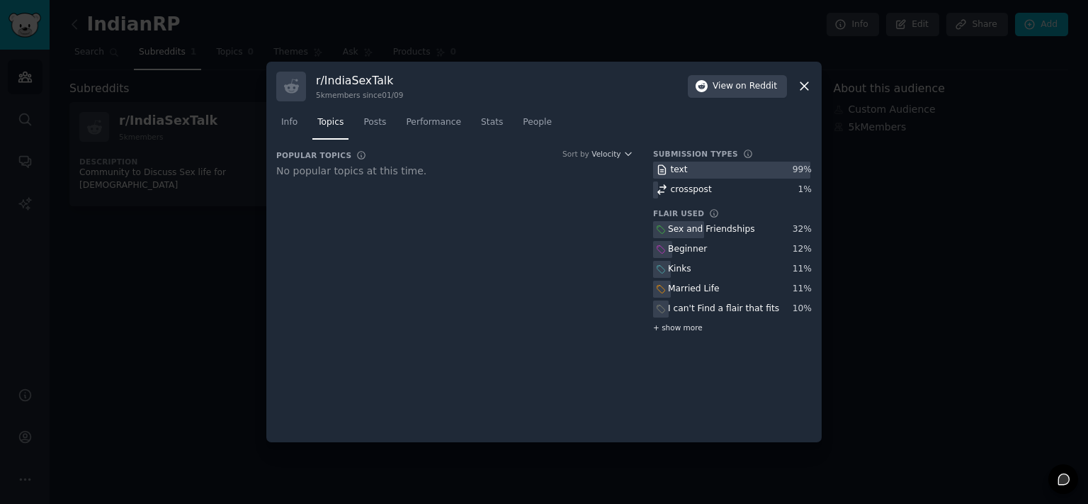
click at [679, 329] on span "+ show more" at bounding box center [678, 327] width 50 height 10
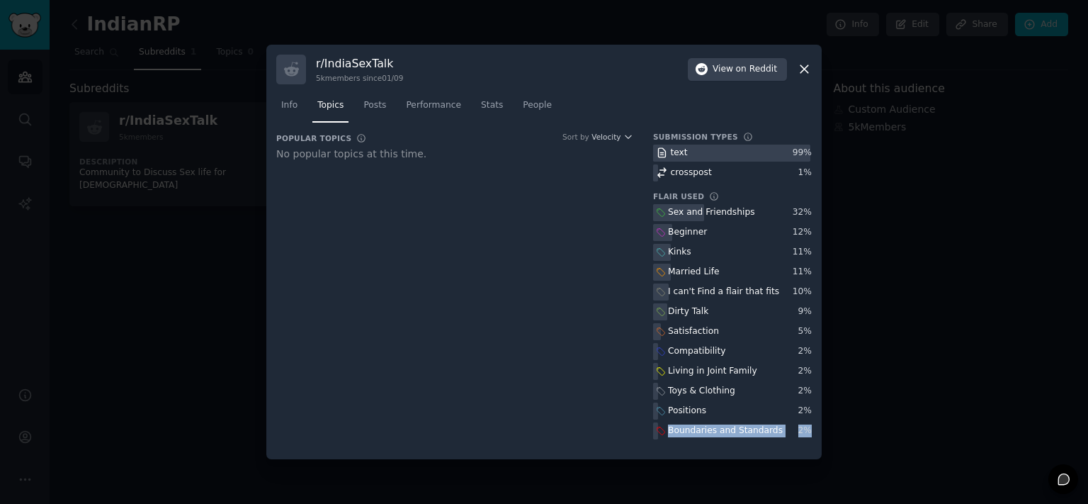
drag, startPoint x: 658, startPoint y: 212, endPoint x: 810, endPoint y: 435, distance: 270.2
click at [757, 222] on div "Sex and Friendships" at bounding box center [705, 213] width 104 height 18
copy div "Boundaries and Standards 2 %"
